Goal: Task Accomplishment & Management: Manage account settings

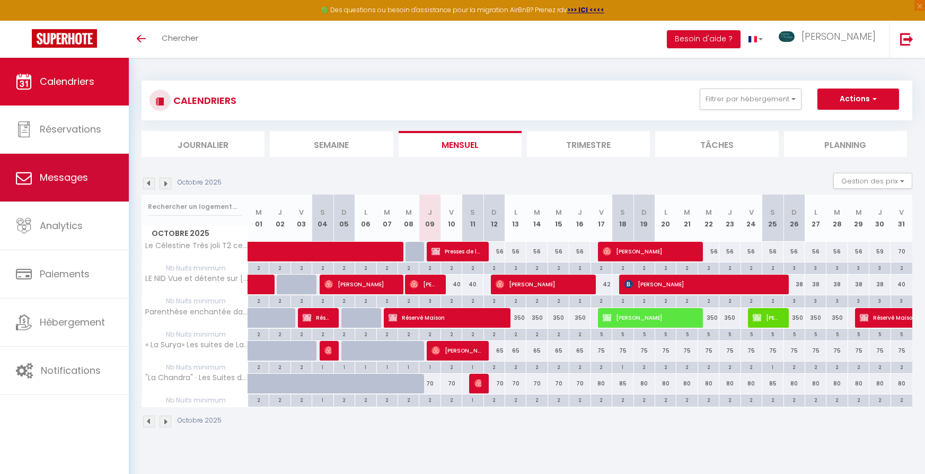
scroll to position [58, 0]
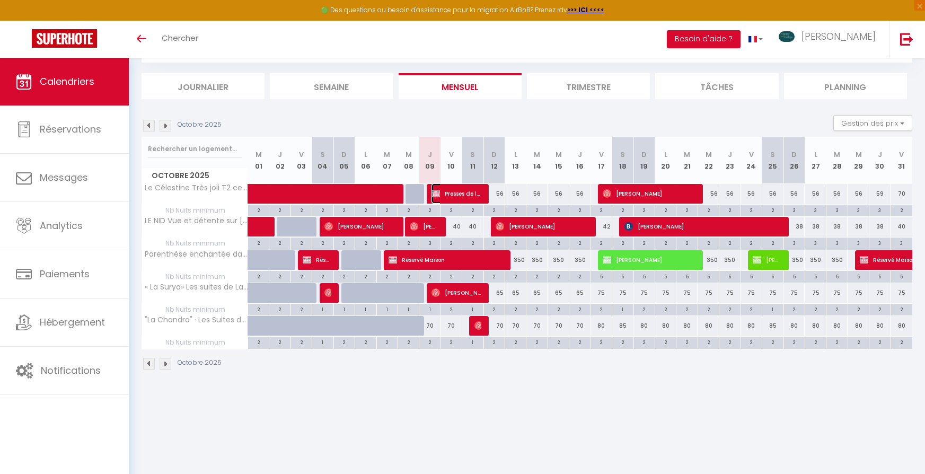
click at [455, 194] on span "Presses de la Cité [PERSON_NAME]" at bounding box center [456, 194] width 49 height 20
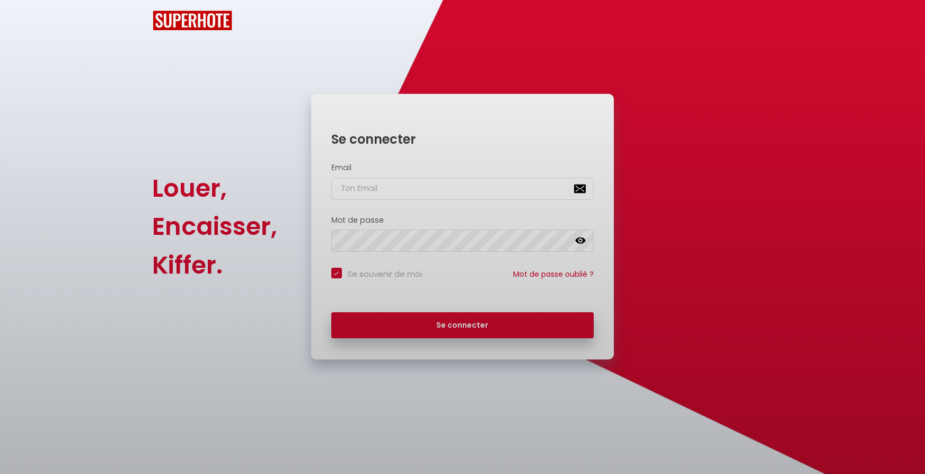
checkbox input "true"
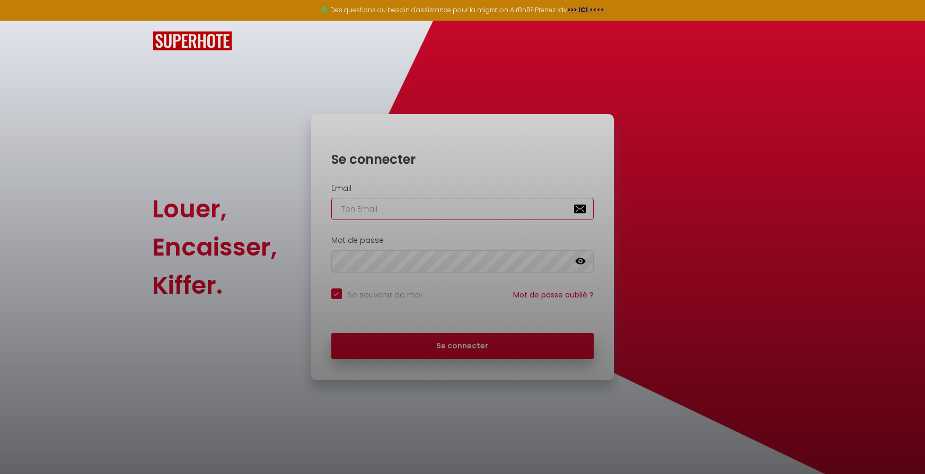
type input "[EMAIL_ADDRESS][DOMAIN_NAME]"
checkbox input "true"
click at [470, 341] on div at bounding box center [462, 237] width 925 height 474
click at [469, 351] on div at bounding box center [462, 237] width 925 height 474
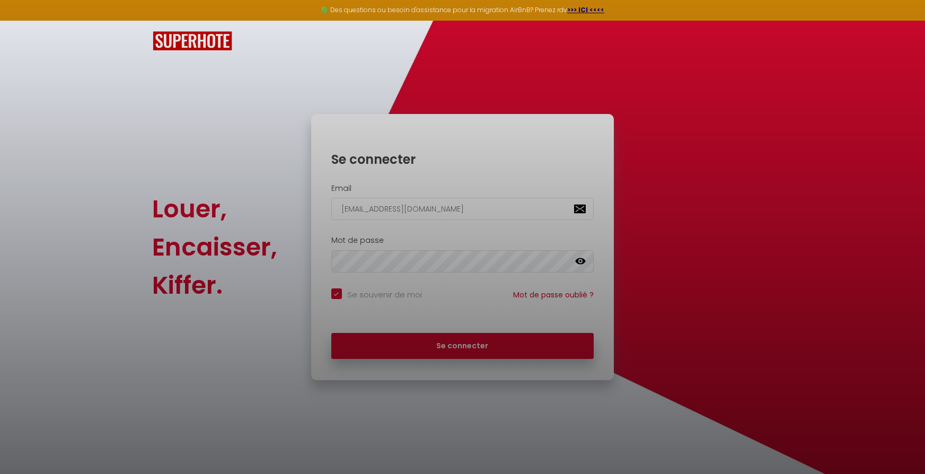
click at [469, 351] on div at bounding box center [462, 237] width 925 height 474
click at [469, 350] on div at bounding box center [462, 237] width 925 height 474
click at [580, 262] on div at bounding box center [462, 237] width 925 height 474
click at [723, 116] on div at bounding box center [462, 237] width 925 height 474
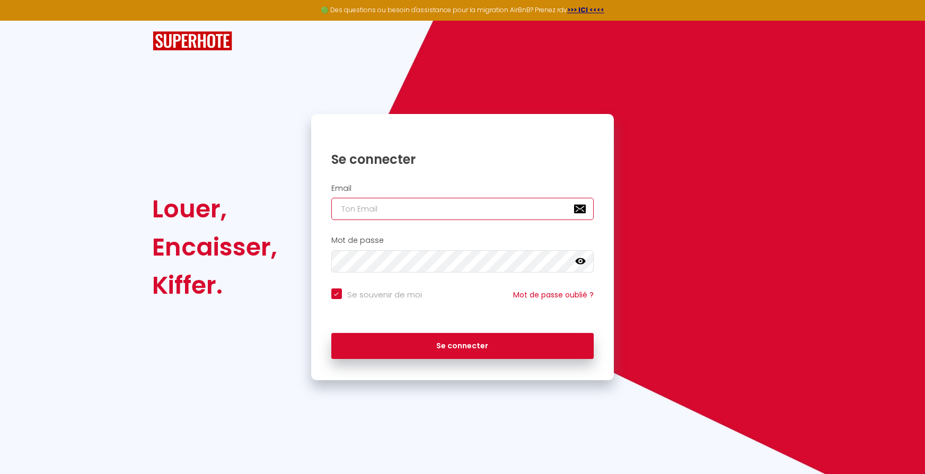
type input "[EMAIL_ADDRESS][DOMAIN_NAME]"
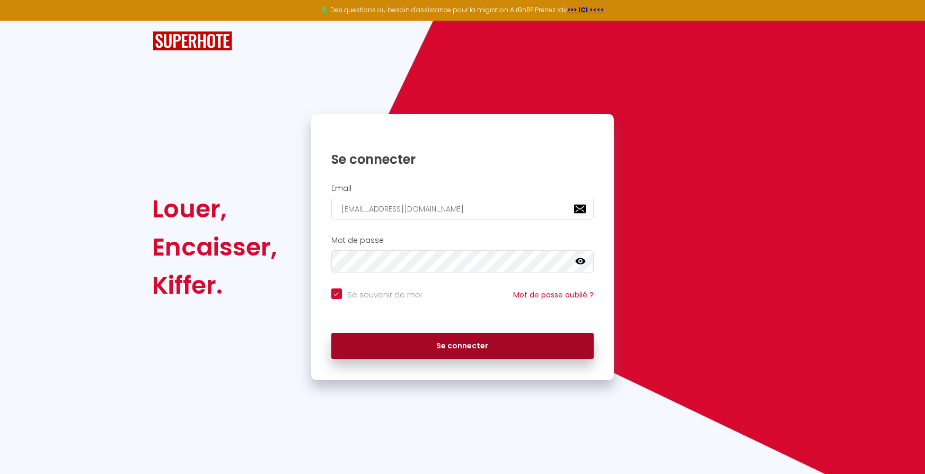
click at [405, 329] on div "Se connecter" at bounding box center [462, 344] width 303 height 32
click at [414, 344] on button "Se connecter" at bounding box center [462, 346] width 263 height 27
checkbox input "true"
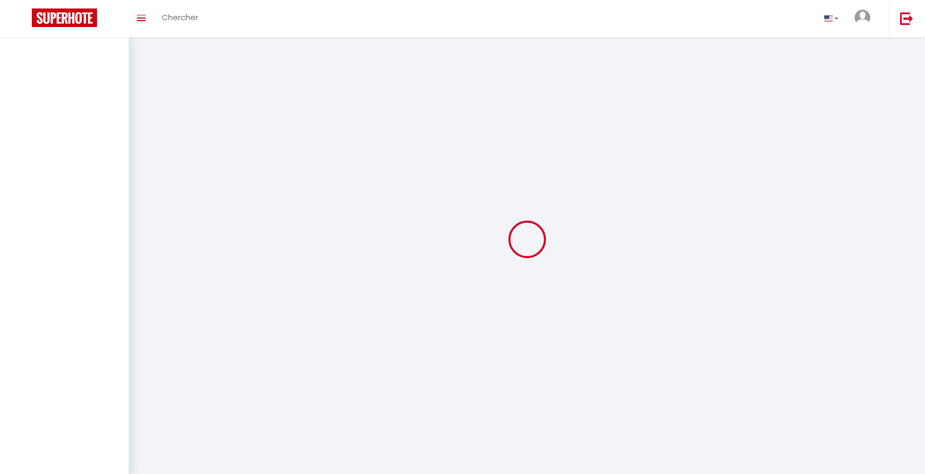
select select
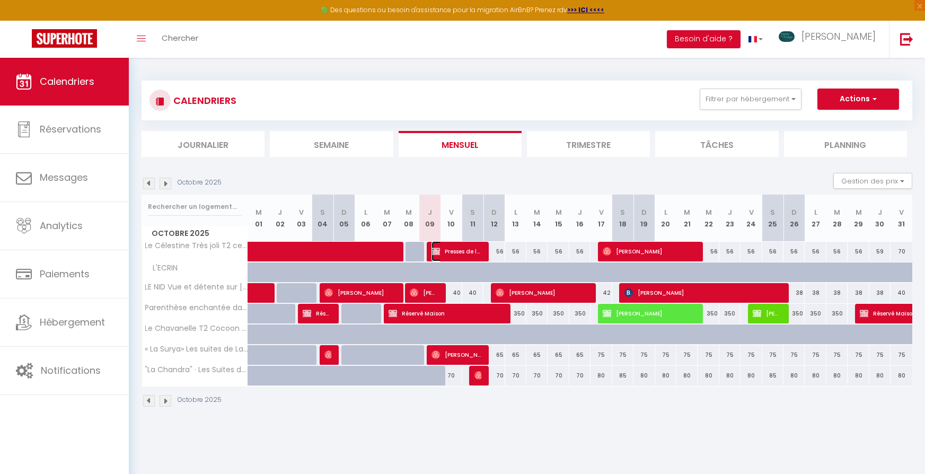
click at [456, 251] on span "Presses de la Cité [PERSON_NAME]" at bounding box center [456, 251] width 49 height 20
select select "OK"
select select "0"
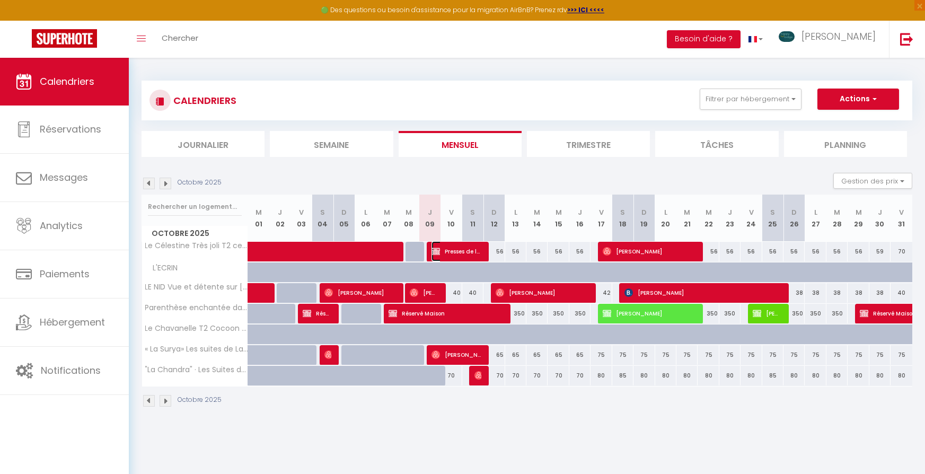
select select "1"
select select
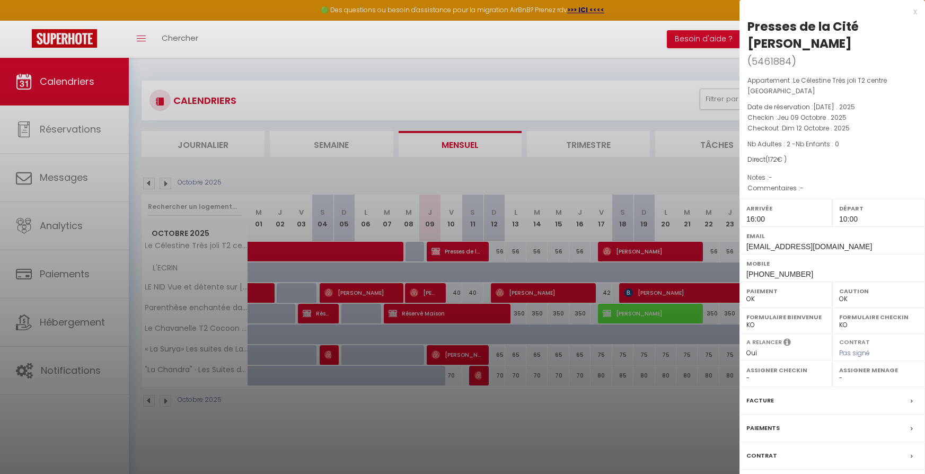
click at [640, 193] on div at bounding box center [462, 237] width 925 height 474
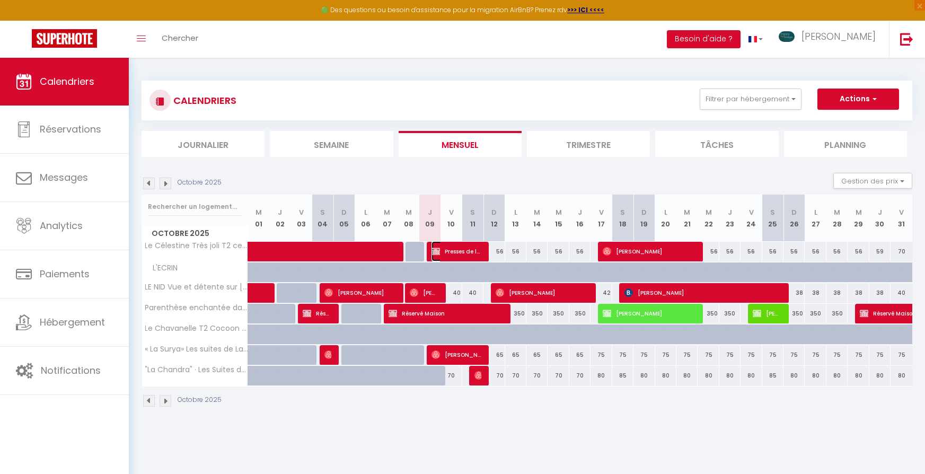
click at [451, 243] on span "Presses de la Cité [PERSON_NAME]" at bounding box center [456, 251] width 49 height 20
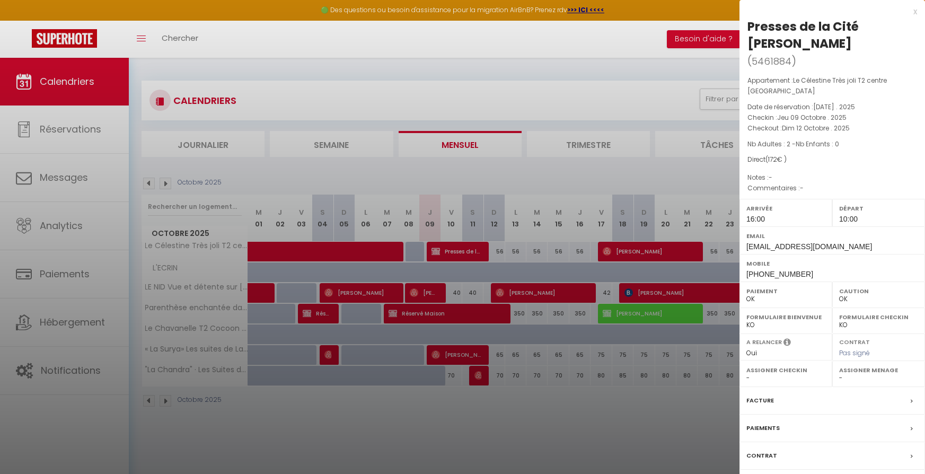
click at [827, 456] on div "Contrat" at bounding box center [833, 456] width 186 height 28
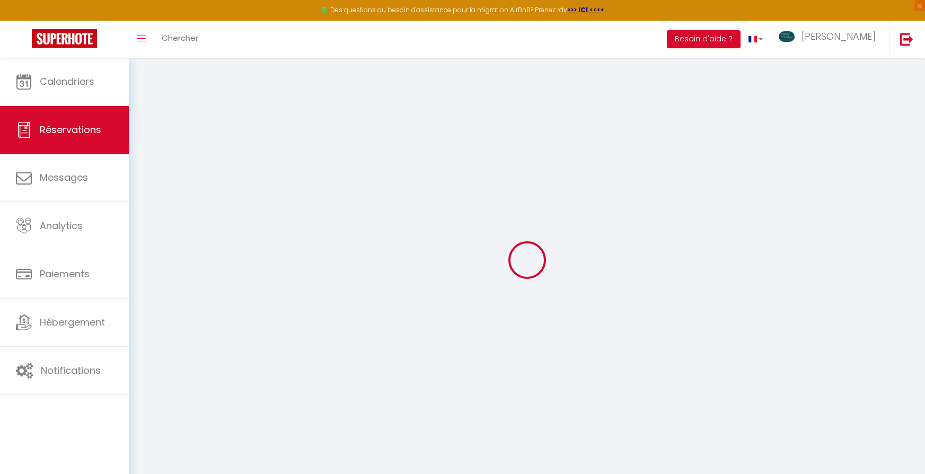
select select
checkbox input "true"
